Goal: Information Seeking & Learning: Learn about a topic

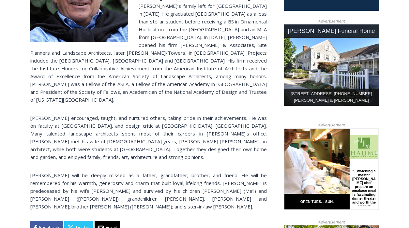
scroll to position [314, 0]
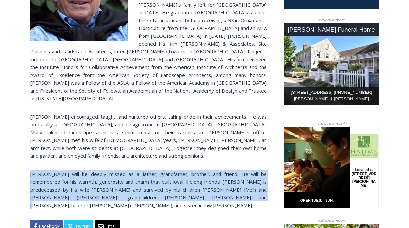
drag, startPoint x: 225, startPoint y: 147, endPoint x: 223, endPoint y: 173, distance: 26.5
click at [223, 173] on div "[PERSON_NAME], 95, of [GEOGRAPHIC_DATA], [US_STATE], died peacefully while napp…" at bounding box center [148, 88] width 236 height 290
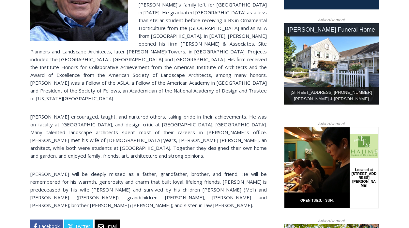
click at [223, 173] on p "[PERSON_NAME] will be deeply missed as a father, grandfather, brother, and frie…" at bounding box center [148, 189] width 236 height 39
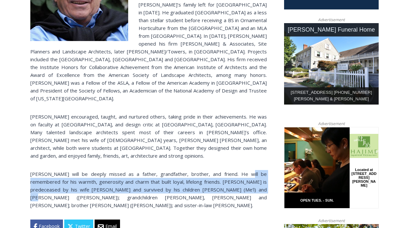
drag, startPoint x: 223, startPoint y: 165, endPoint x: 223, endPoint y: 148, distance: 16.6
click at [223, 170] on p "[PERSON_NAME] will be deeply missed as a father, grandfather, brother, and frie…" at bounding box center [148, 189] width 236 height 39
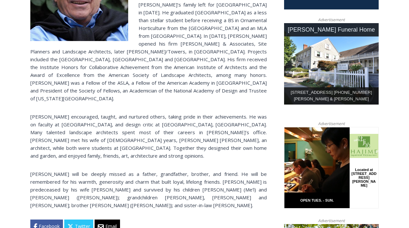
click at [223, 170] on p "[PERSON_NAME] will be deeply missed as a father, grandfather, brother, and frie…" at bounding box center [148, 189] width 236 height 39
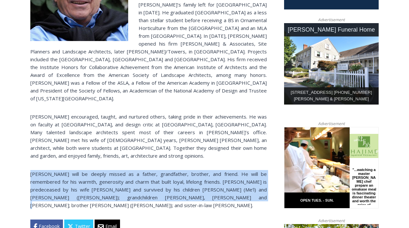
drag, startPoint x: 223, startPoint y: 145, endPoint x: 223, endPoint y: 174, distance: 28.7
click at [223, 174] on div "[PERSON_NAME], 95, of [GEOGRAPHIC_DATA], [US_STATE], died peacefully while napp…" at bounding box center [148, 88] width 236 height 290
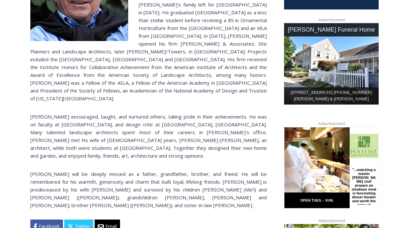
click at [223, 174] on p "[PERSON_NAME] will be deeply missed as a father, grandfather, brother, and frie…" at bounding box center [148, 189] width 236 height 39
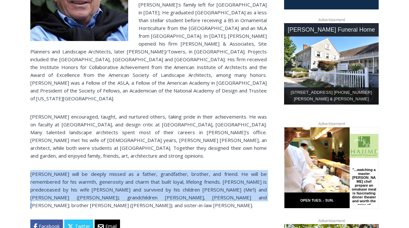
drag, startPoint x: 223, startPoint y: 173, endPoint x: 226, endPoint y: 144, distance: 29.2
click at [226, 144] on div "[PERSON_NAME], 95, of [GEOGRAPHIC_DATA], [US_STATE], died peacefully while napp…" at bounding box center [148, 88] width 236 height 290
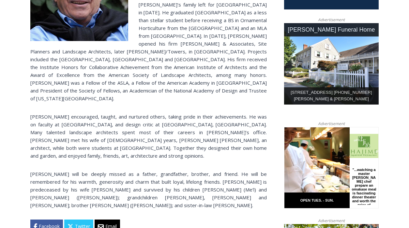
click at [226, 144] on div "[PERSON_NAME], 95, of [GEOGRAPHIC_DATA], [US_STATE], died peacefully while napp…" at bounding box center [148, 88] width 236 height 290
